Goal: Task Accomplishment & Management: Use online tool/utility

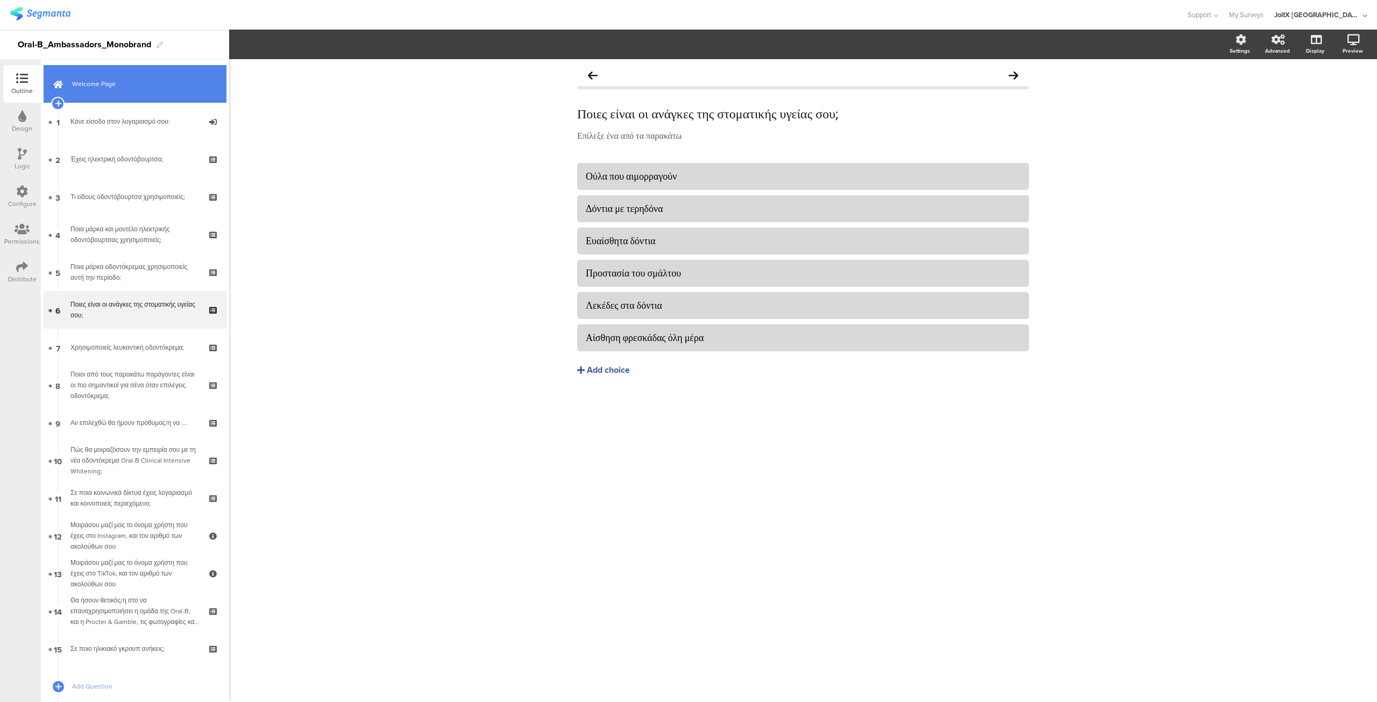
click at [99, 92] on link "Welcome Page" at bounding box center [135, 84] width 183 height 38
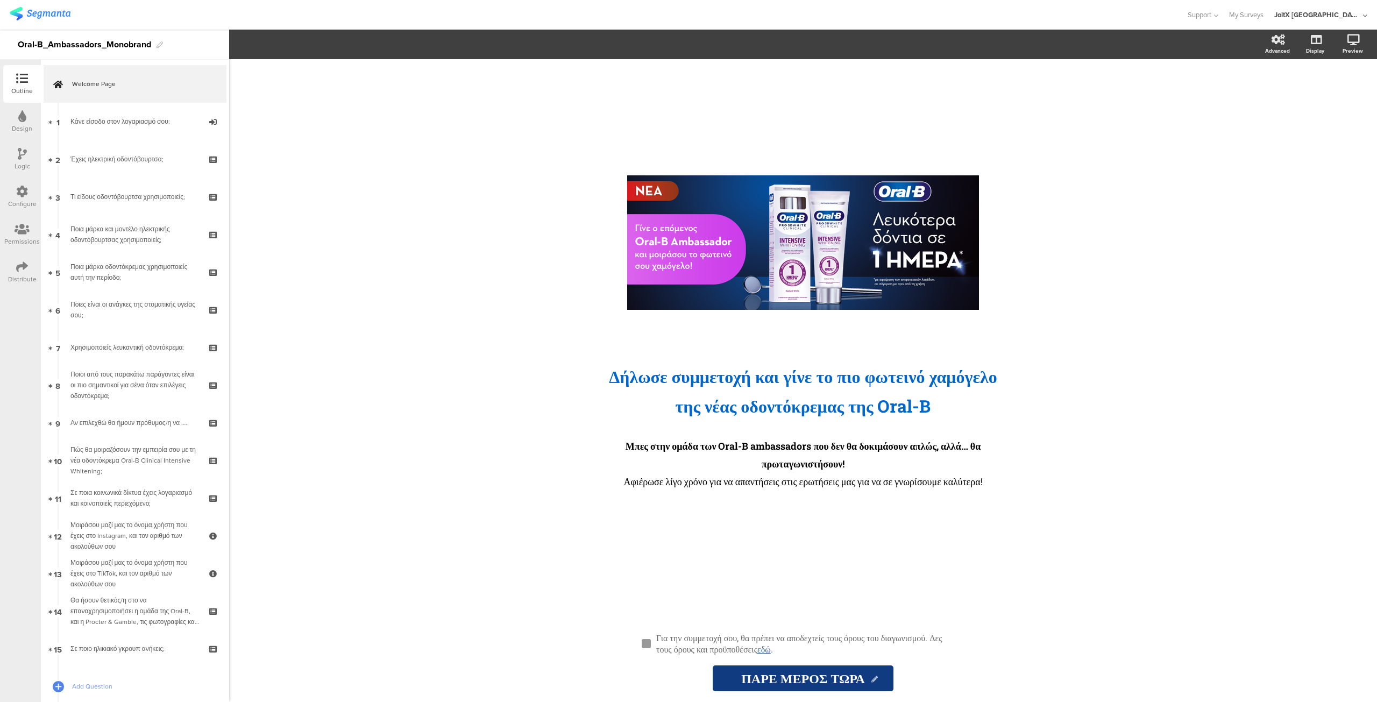
click at [385, 196] on div "/ Δήλωσε συμμετοχή και γίνε το πιο φωτεινό χαμόγελο της νέας οδοντόκρεμα ﻿ ς τη…" at bounding box center [802, 380] width 1147 height 643
click at [19, 197] on div at bounding box center [22, 192] width 12 height 13
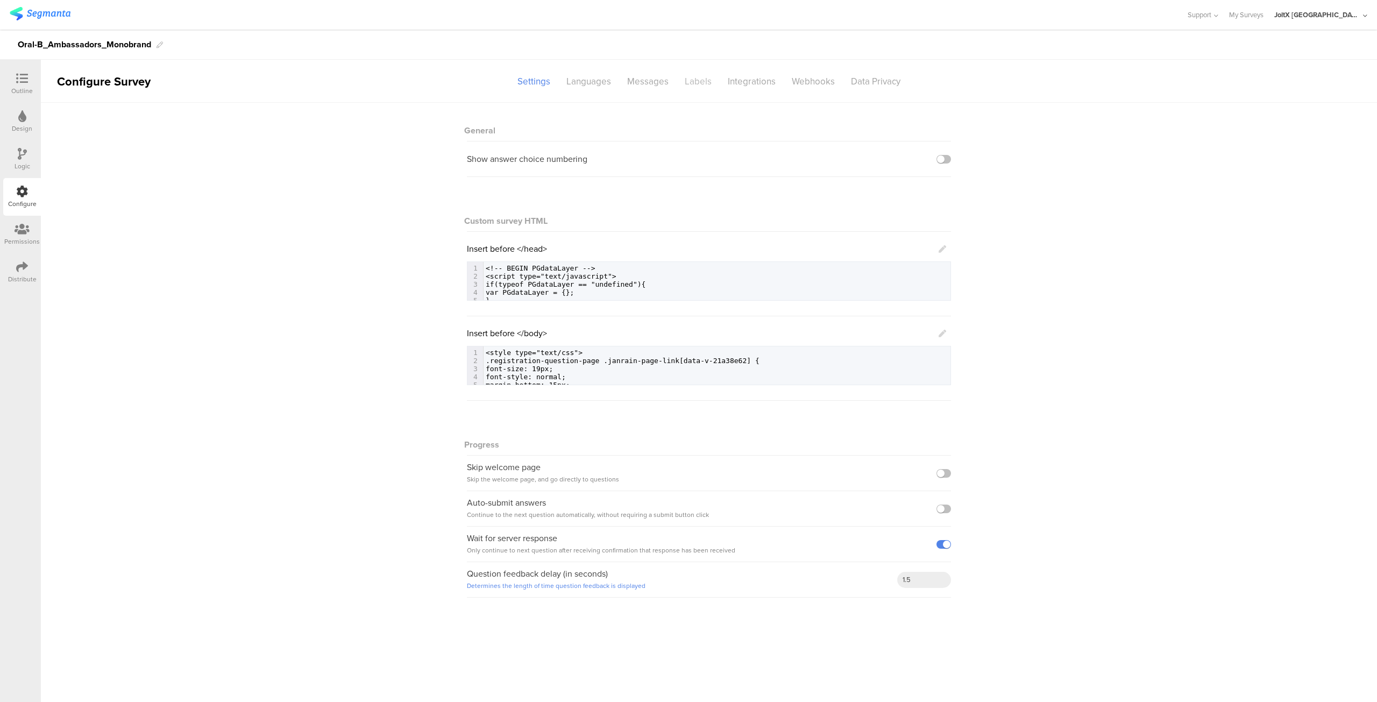
click at [692, 85] on div "Labels" at bounding box center [697, 81] width 43 height 19
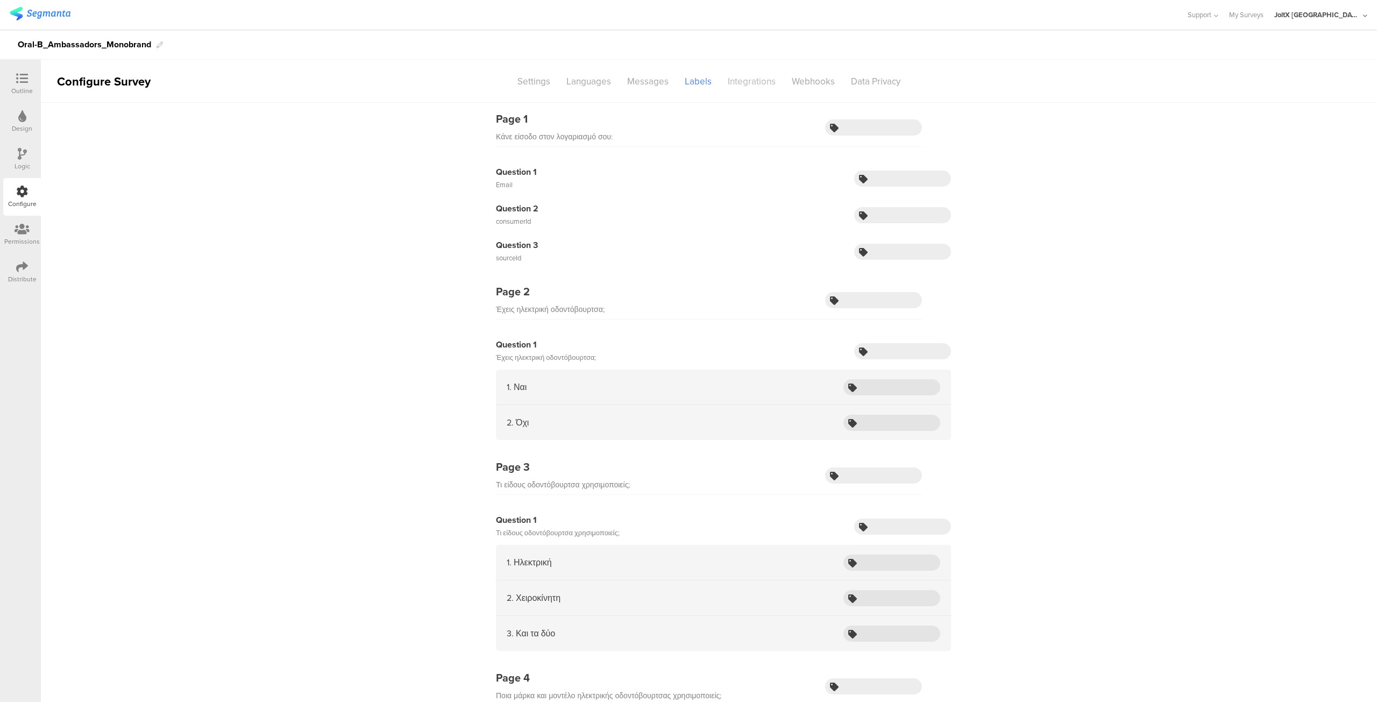
click at [738, 82] on div "Integrations" at bounding box center [751, 81] width 64 height 19
